Goal: Find contact information: Find contact information

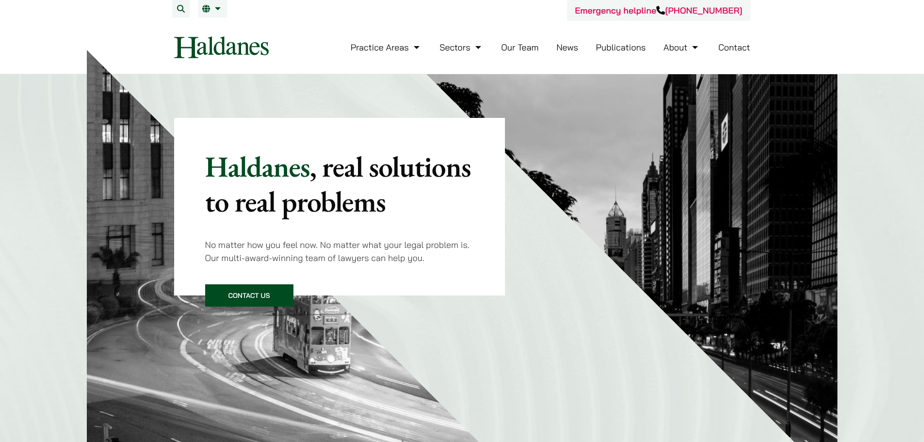
click at [516, 50] on link "Our Team" at bounding box center [519, 47] width 37 height 11
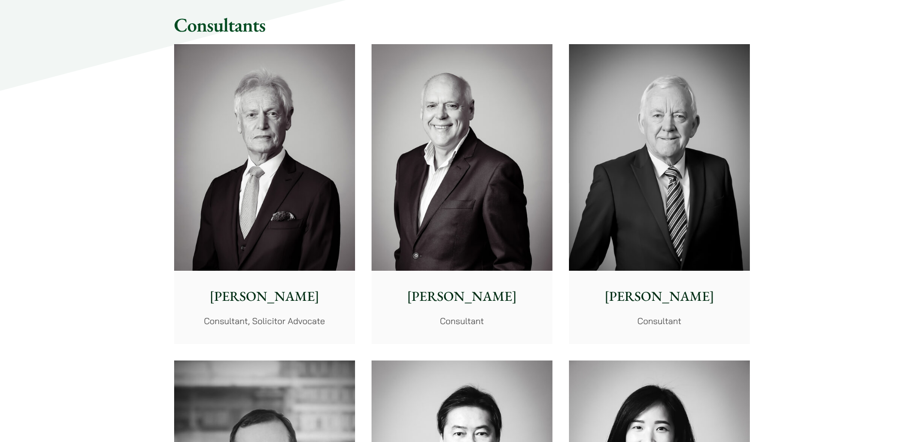
scroll to position [4463, 0]
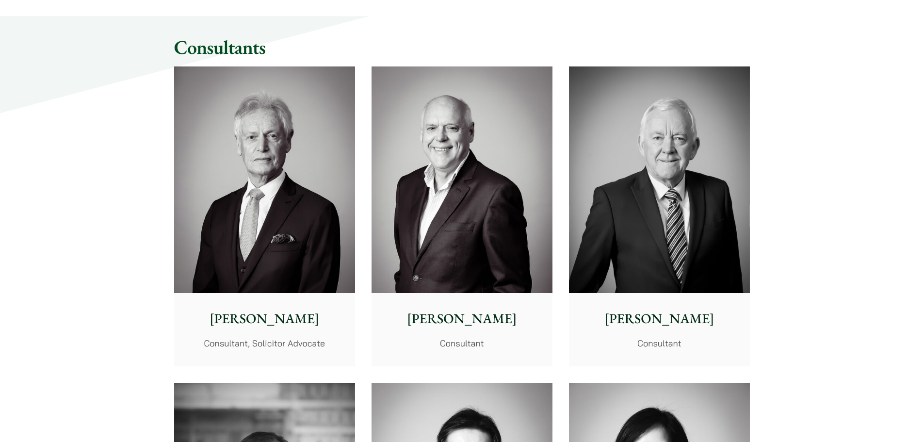
click at [263, 332] on div "Geoffrey Booth Consultant, Solicitor Advocate" at bounding box center [264, 329] width 181 height 72
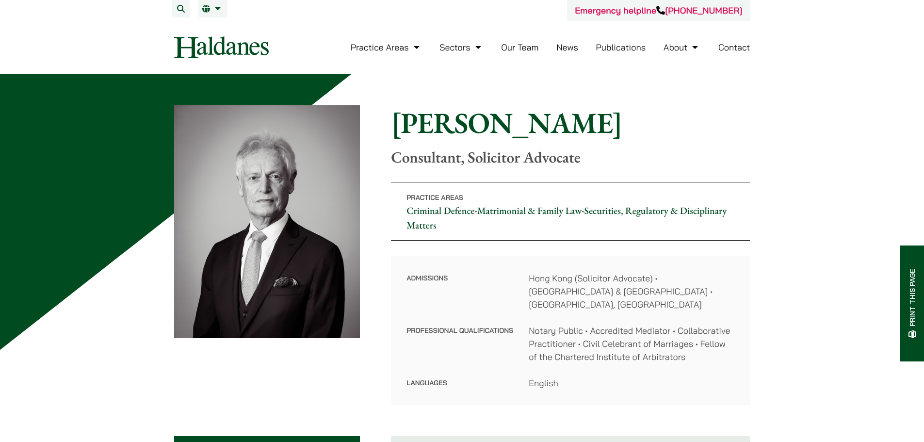
click at [511, 256] on div "Home » Lawyers » Geoffrey Booth Geoffrey Booth Consultant, Solicitor Advocate P…" at bounding box center [462, 255] width 576 height 300
